Goal: Transaction & Acquisition: Purchase product/service

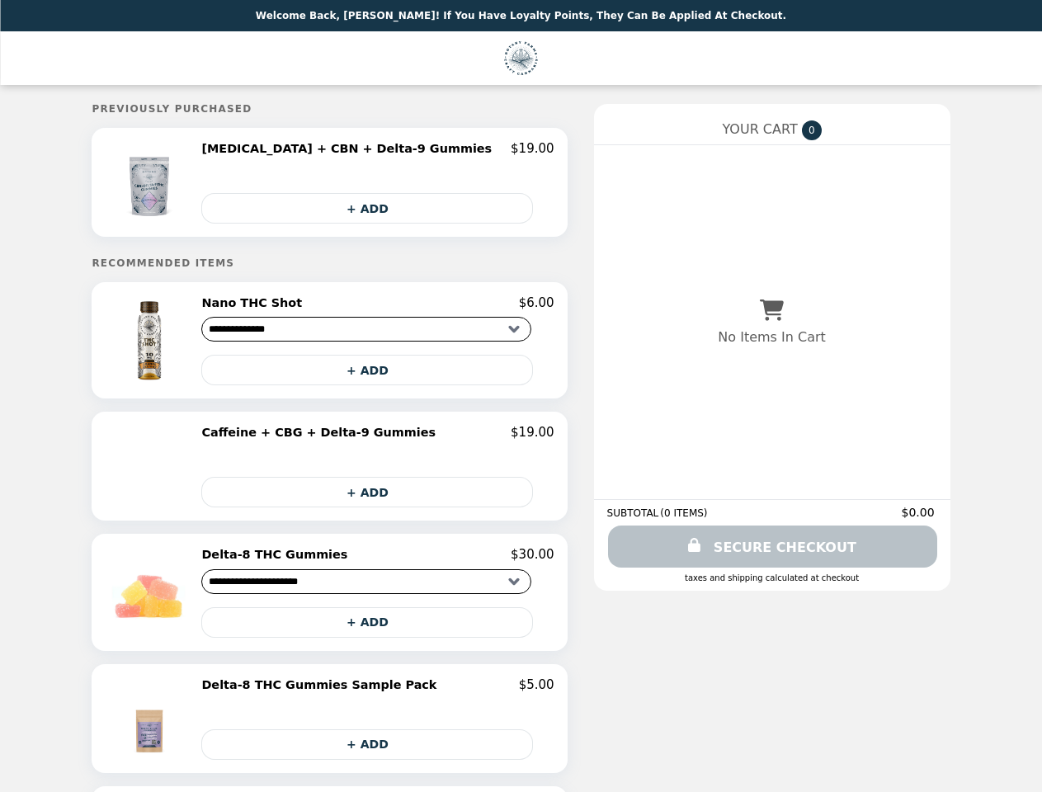
click at [184, 184] on img at bounding box center [151, 182] width 87 height 83
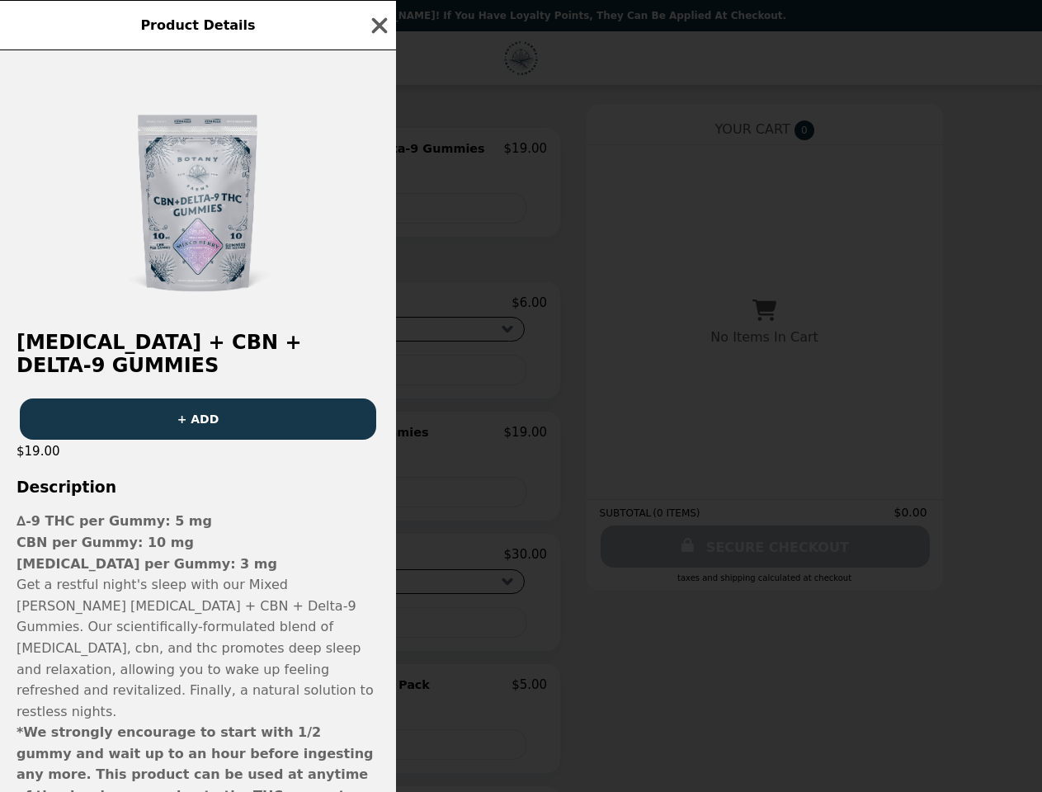
click at [378, 151] on div "Product Details [MEDICAL_DATA] + CBN + Delta-9 Gummies + ADD $19.00 Description…" at bounding box center [521, 396] width 1042 height 792
click at [378, 210] on div at bounding box center [198, 182] width 396 height 264
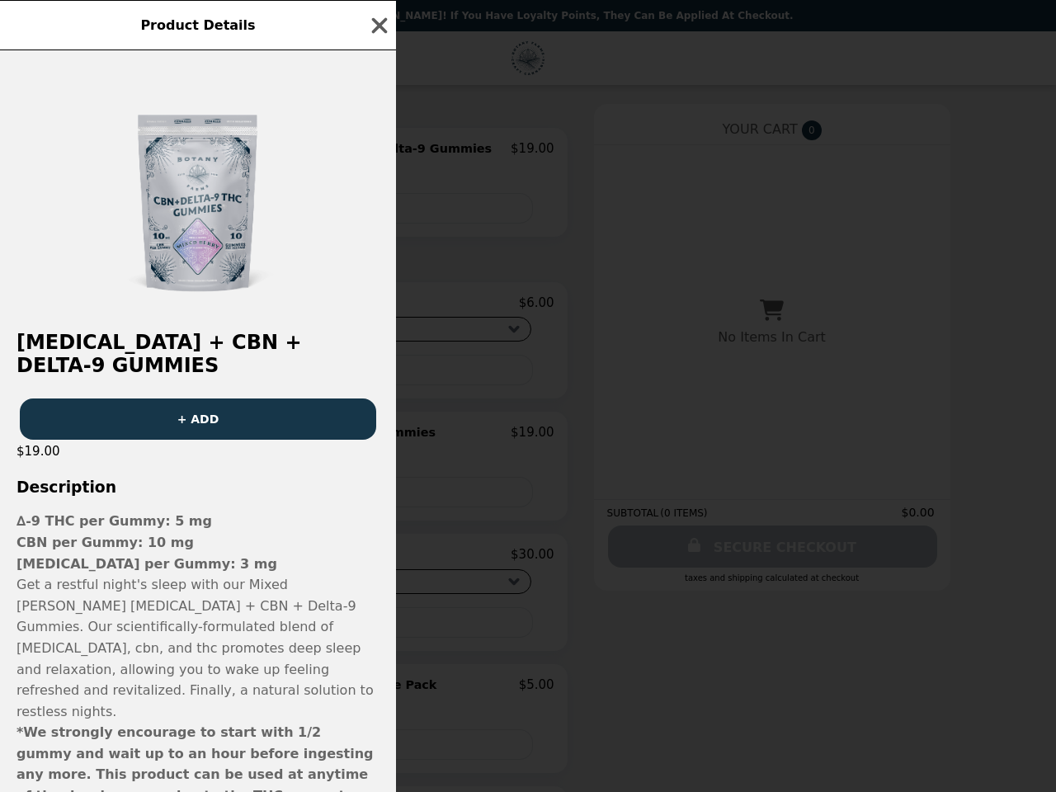
click at [184, 344] on h2 "[MEDICAL_DATA] + CBN + Delta-9 Gummies" at bounding box center [198, 354] width 396 height 46
click at [378, 307] on div at bounding box center [198, 182] width 396 height 264
click at [378, 375] on div "Product Details [MEDICAL_DATA] + CBN + Delta-9 Gummies + ADD $19.00 Description…" at bounding box center [528, 396] width 1056 height 792
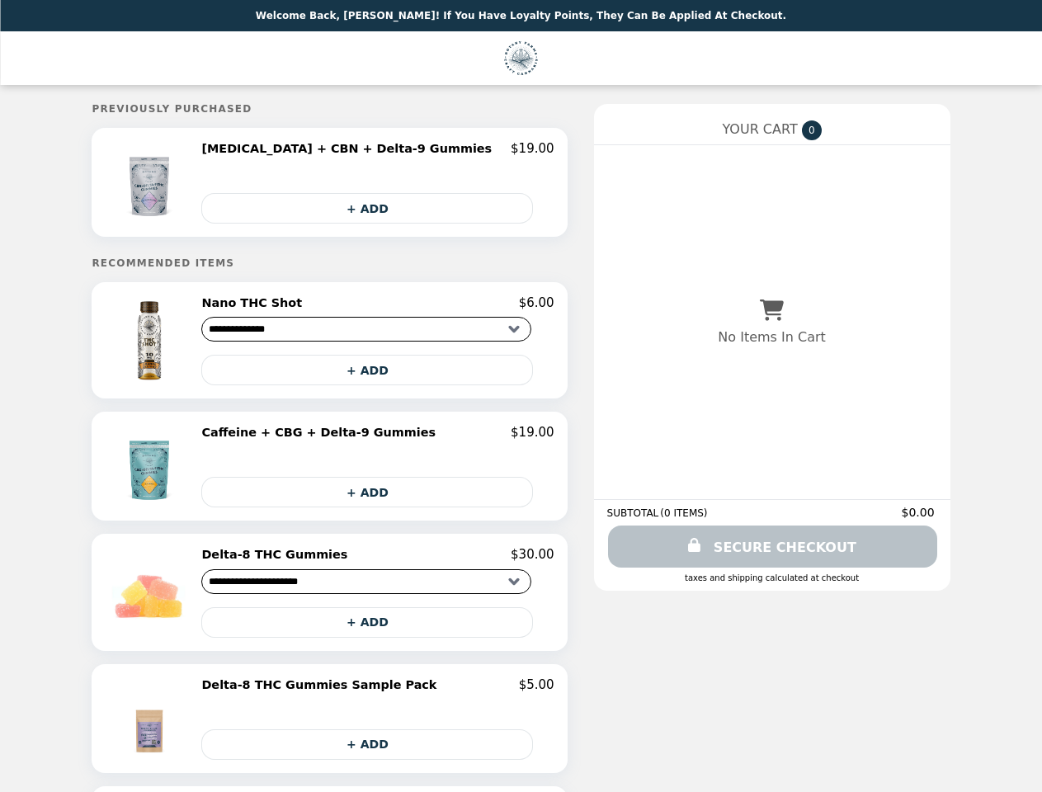
click at [184, 471] on img at bounding box center [151, 466] width 87 height 83
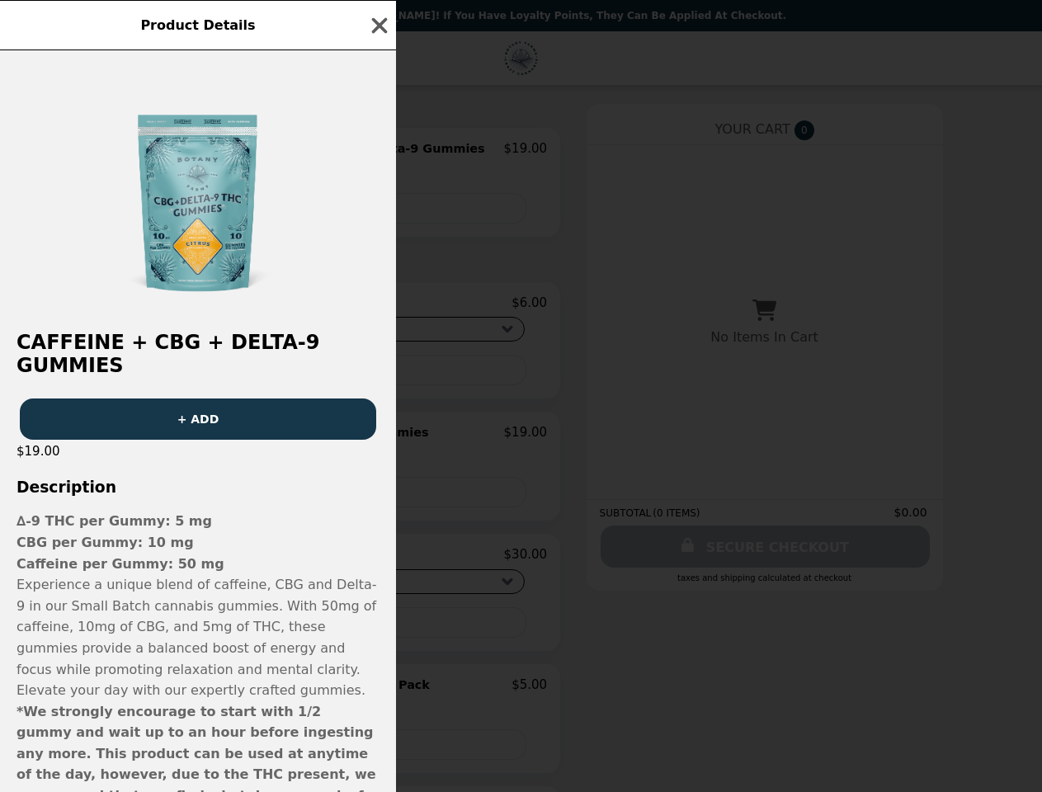
click at [378, 438] on div "Product Details Caffeine + CBG + Delta-9 Gummies + ADD $19.00 Description ∆-9 T…" at bounding box center [521, 396] width 1042 height 792
click at [378, 497] on div "Caffeine + CBG + Delta-9 Gummies + ADD $19.00 Description ∆-9 THC per Gummy: 5 …" at bounding box center [198, 421] width 396 height 742
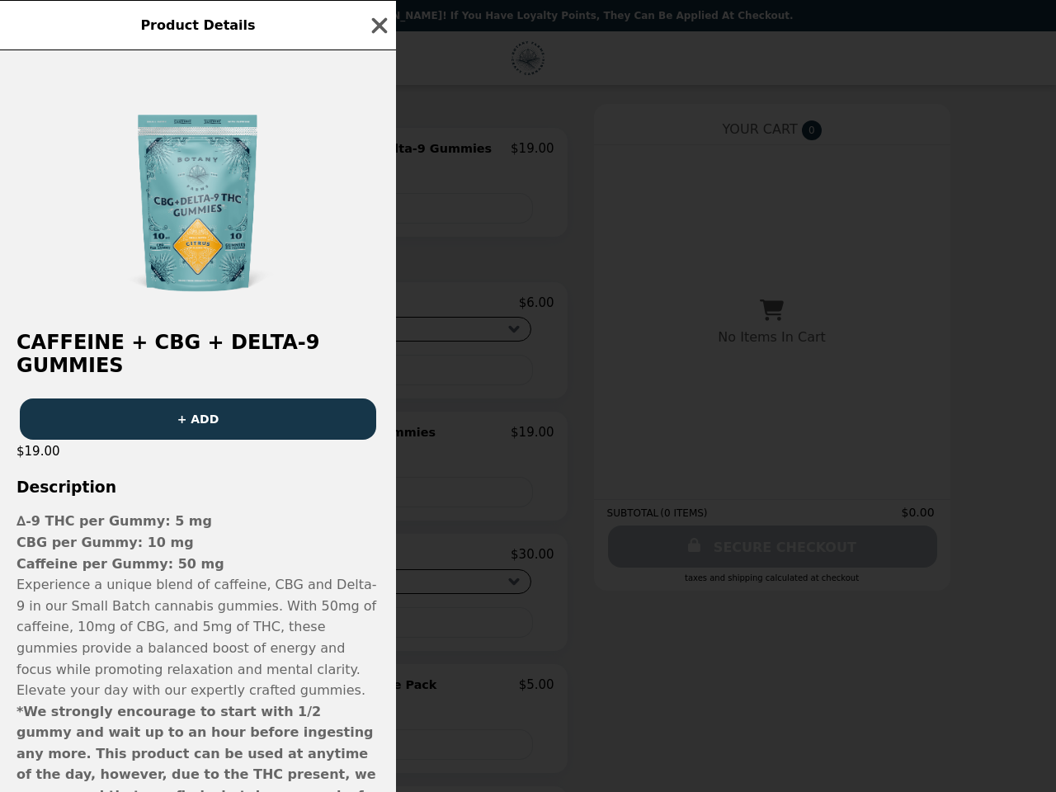
click at [184, 597] on div "Product Details Caffeine + CBG + Delta-9 Gummies + ADD $19.00 Description ∆-9 T…" at bounding box center [528, 396] width 1056 height 792
